Goal: Information Seeking & Learning: Learn about a topic

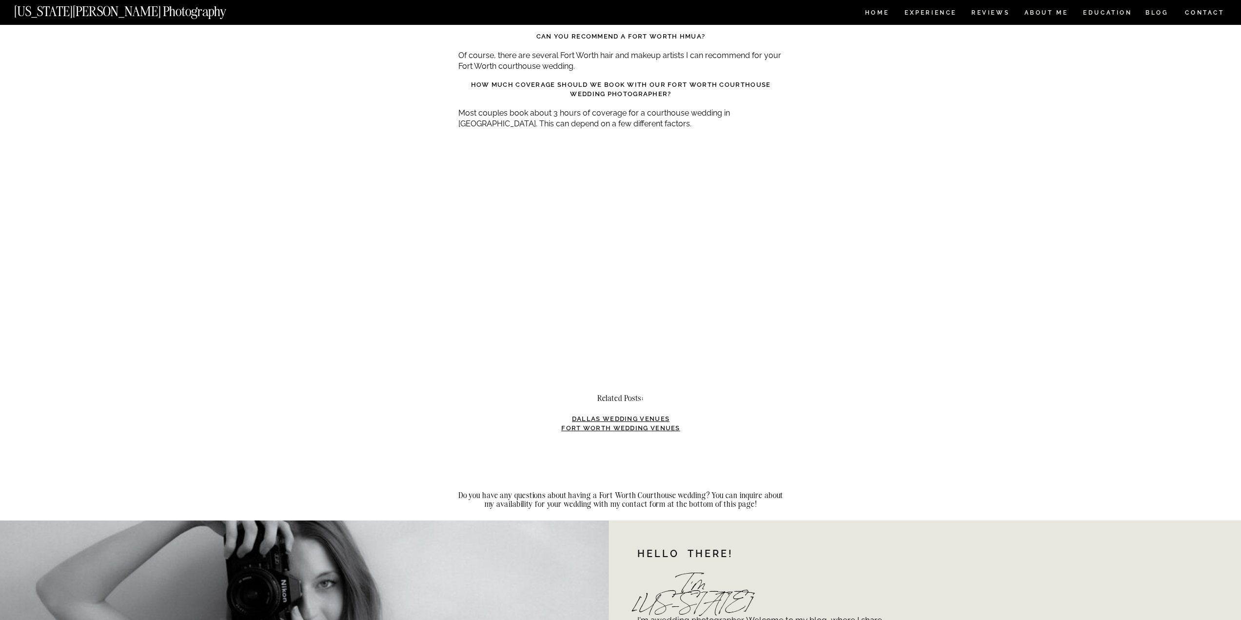
scroll to position [2731, 0]
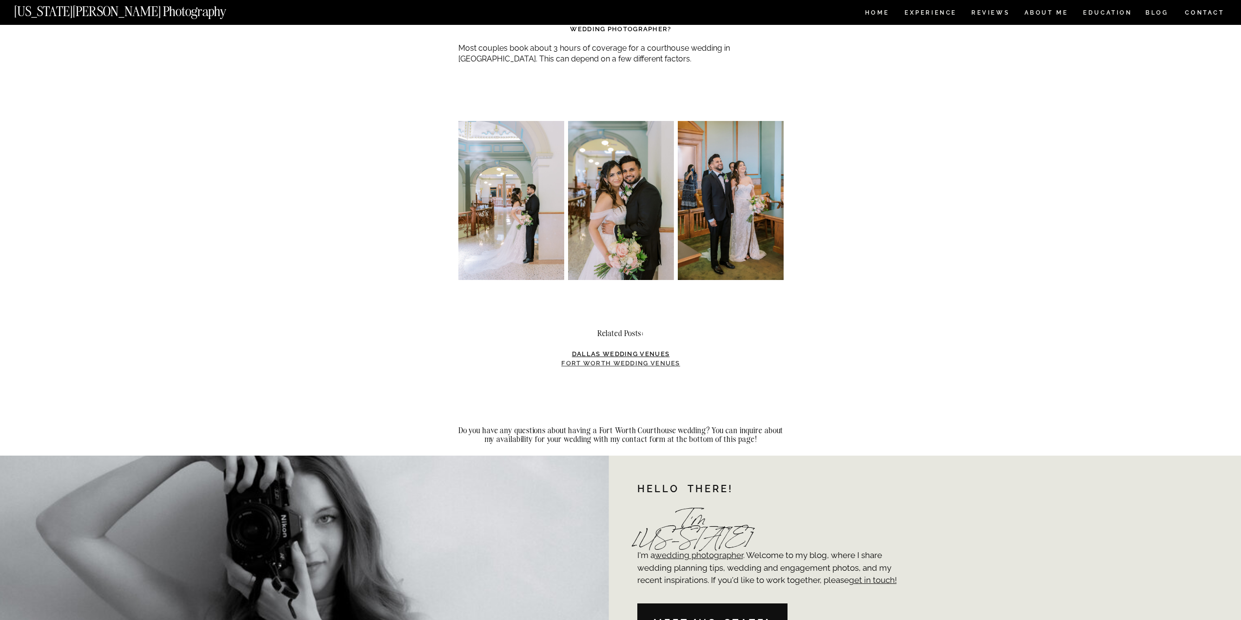
click at [659, 359] on strong "Fort Worth Wedding Venues" at bounding box center [620, 362] width 119 height 7
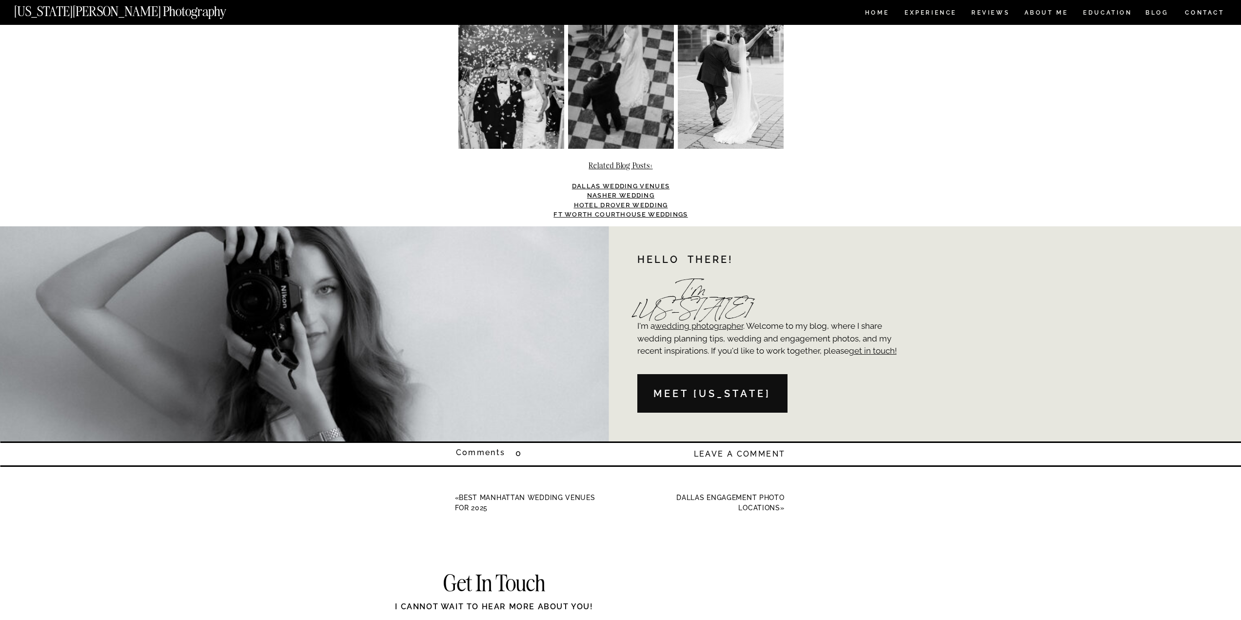
scroll to position [9070, 0]
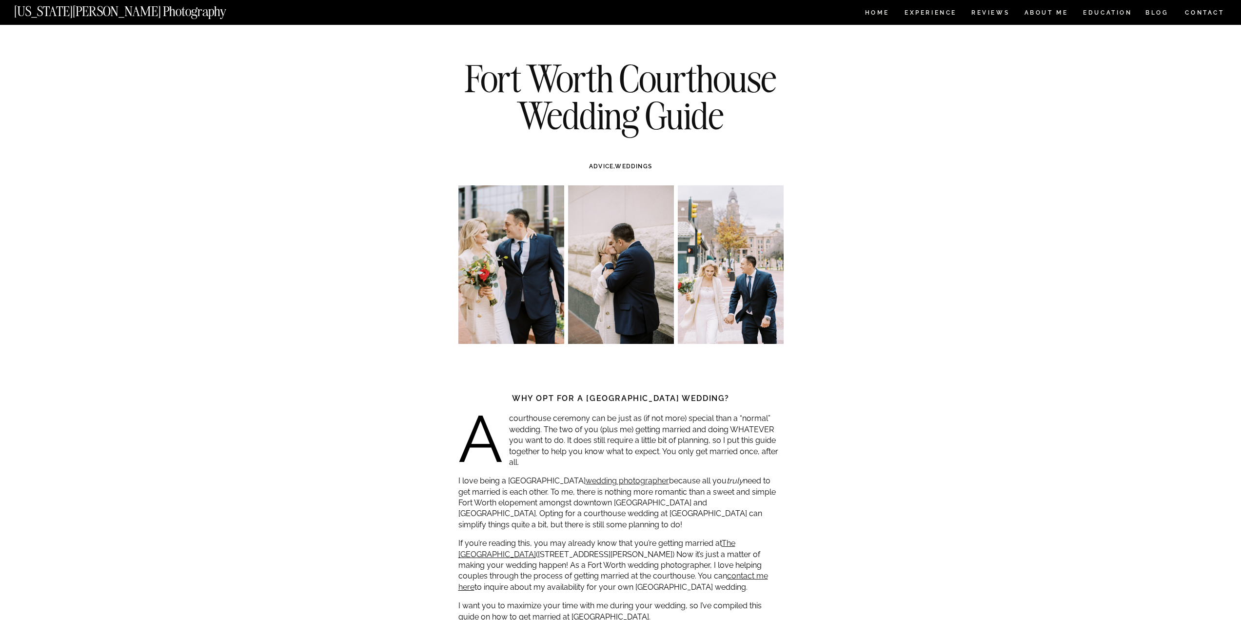
scroll to position [2731, 0]
